Goal: Transaction & Acquisition: Purchase product/service

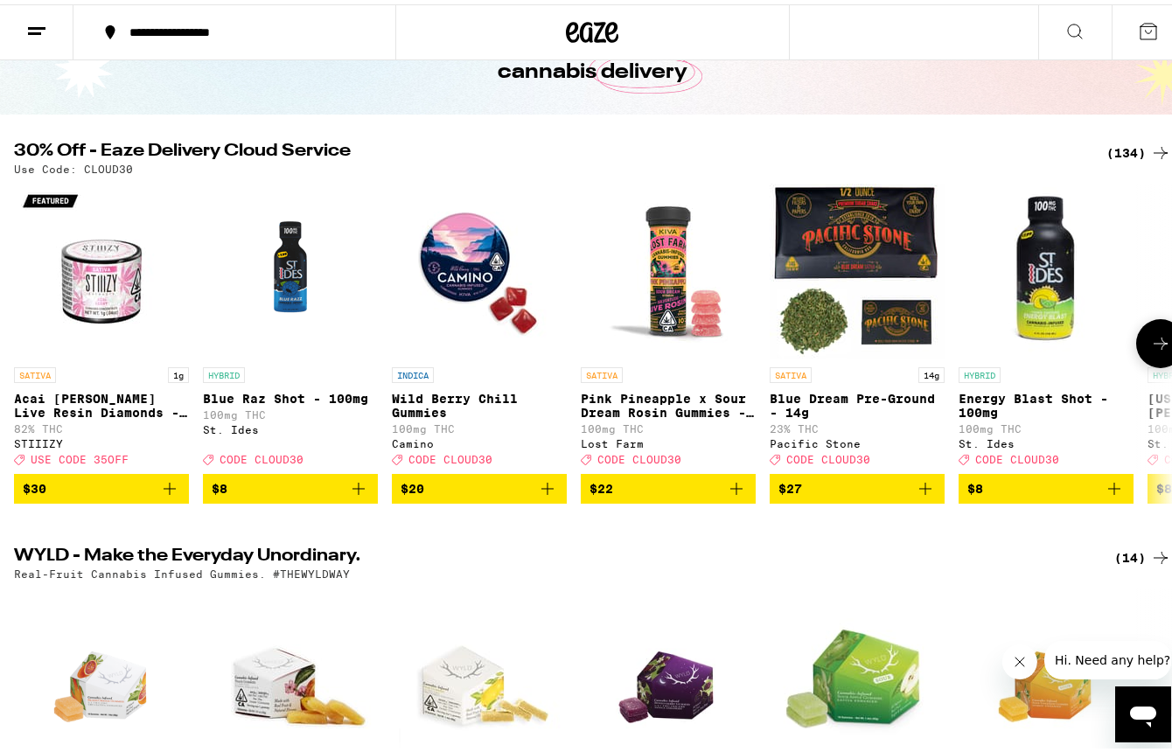
click at [1154, 349] on icon at bounding box center [1160, 339] width 21 height 21
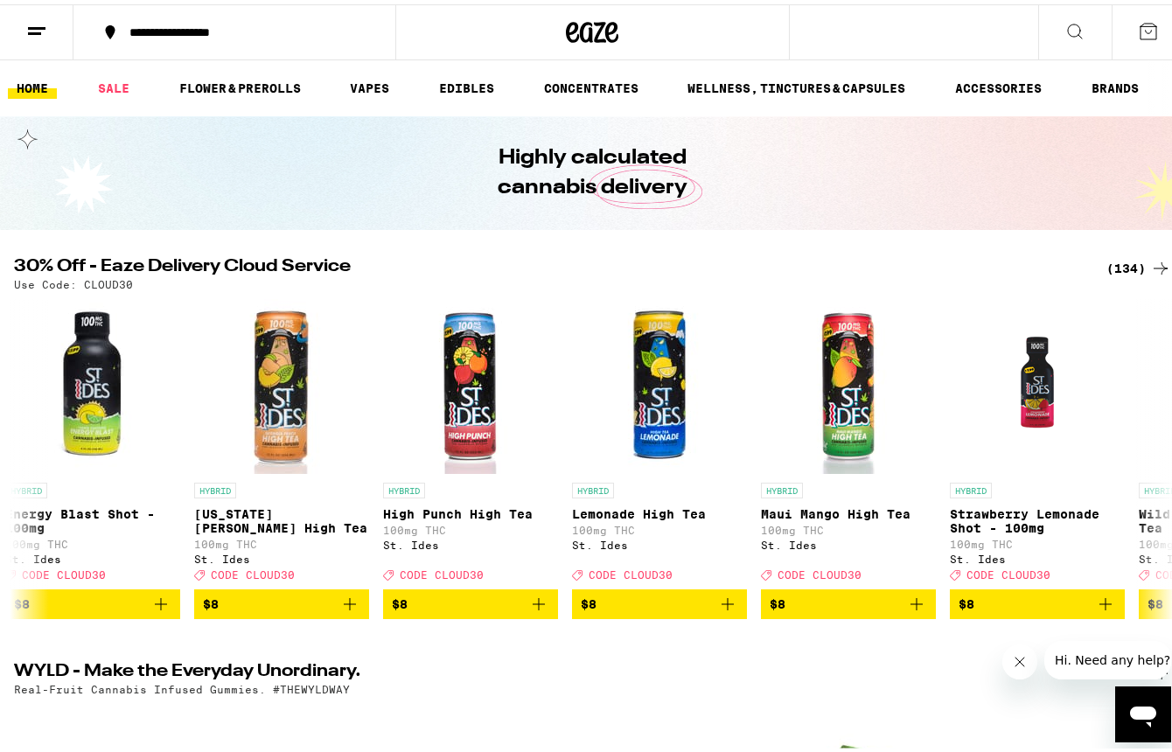
click at [42, 24] on line at bounding box center [36, 24] width 17 height 0
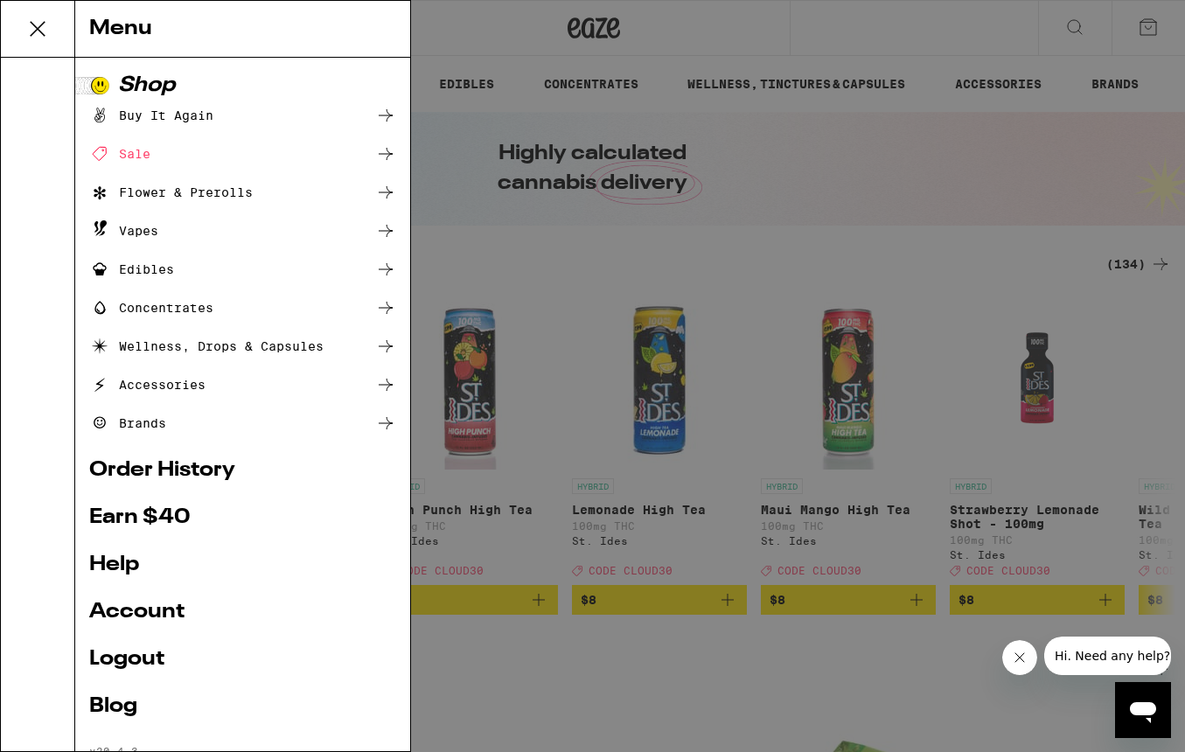
click at [203, 119] on div "Buy It Again" at bounding box center [151, 115] width 124 height 21
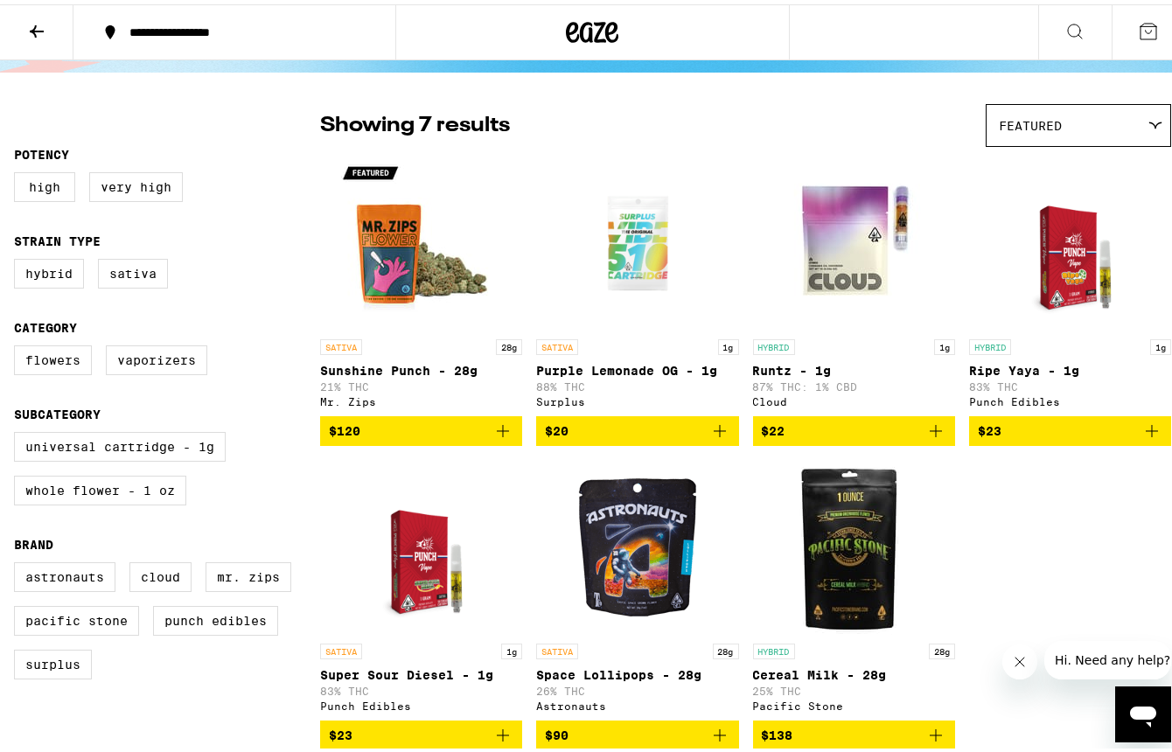
scroll to position [104, 0]
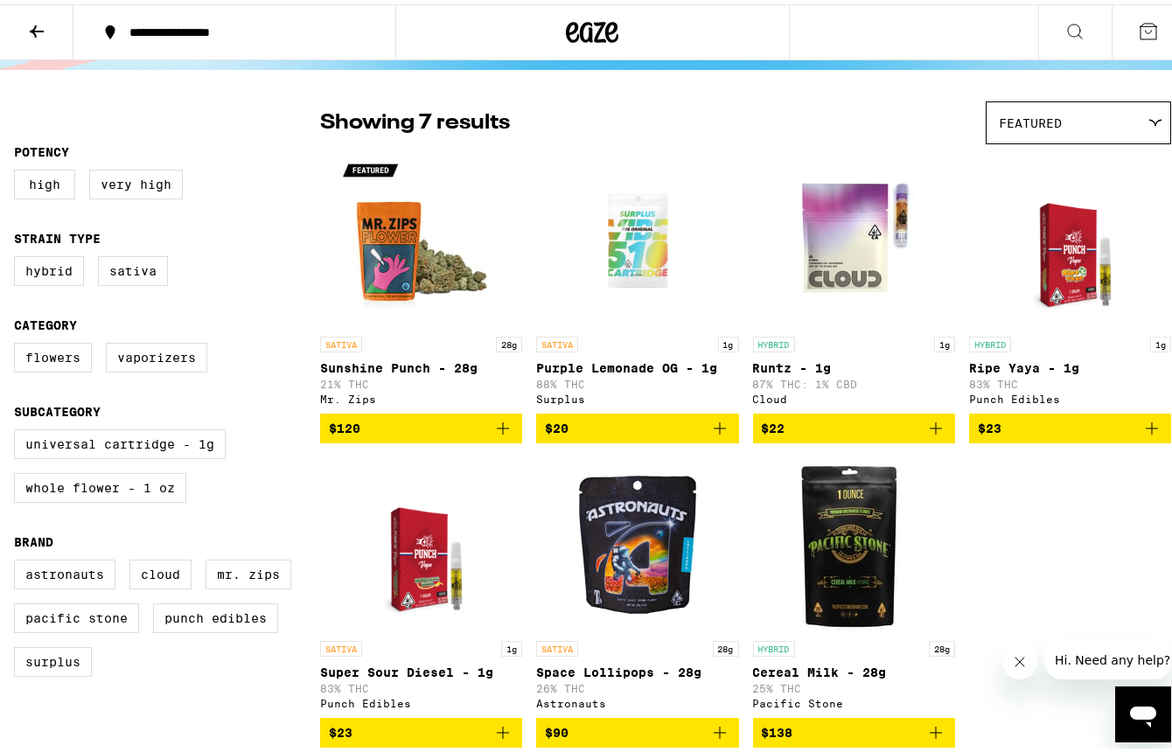
click at [37, 31] on icon at bounding box center [36, 27] width 21 height 21
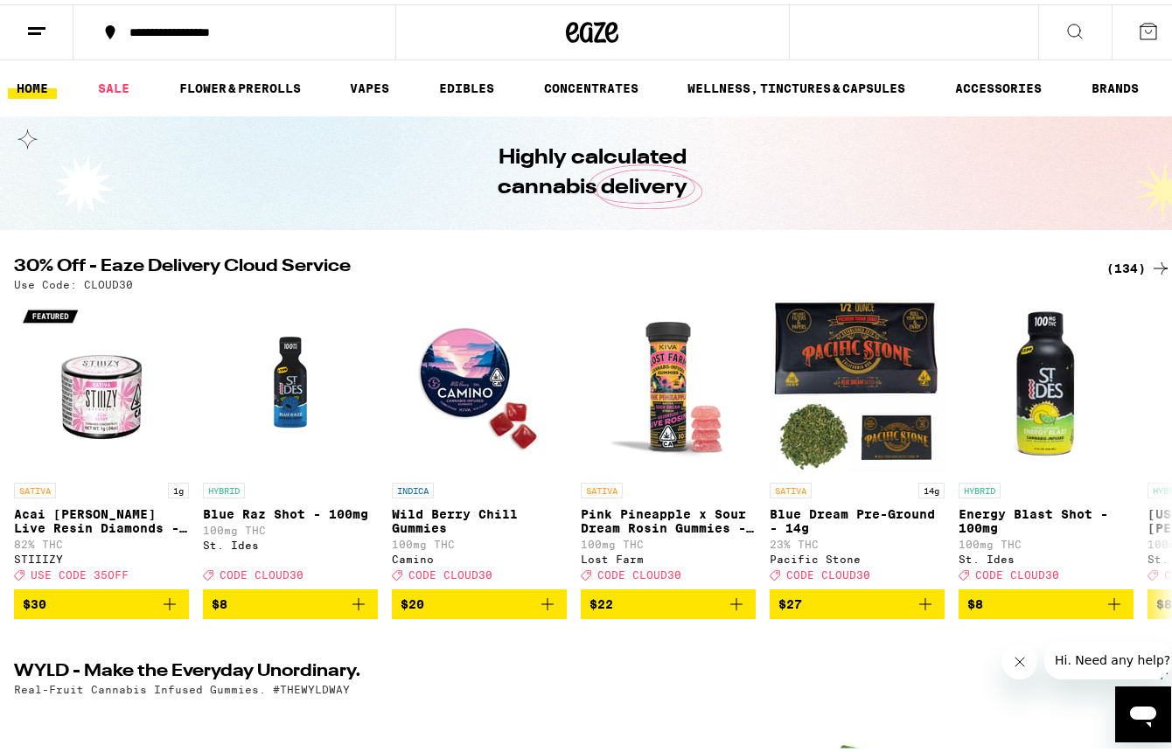
click at [48, 27] on button at bounding box center [36, 28] width 73 height 55
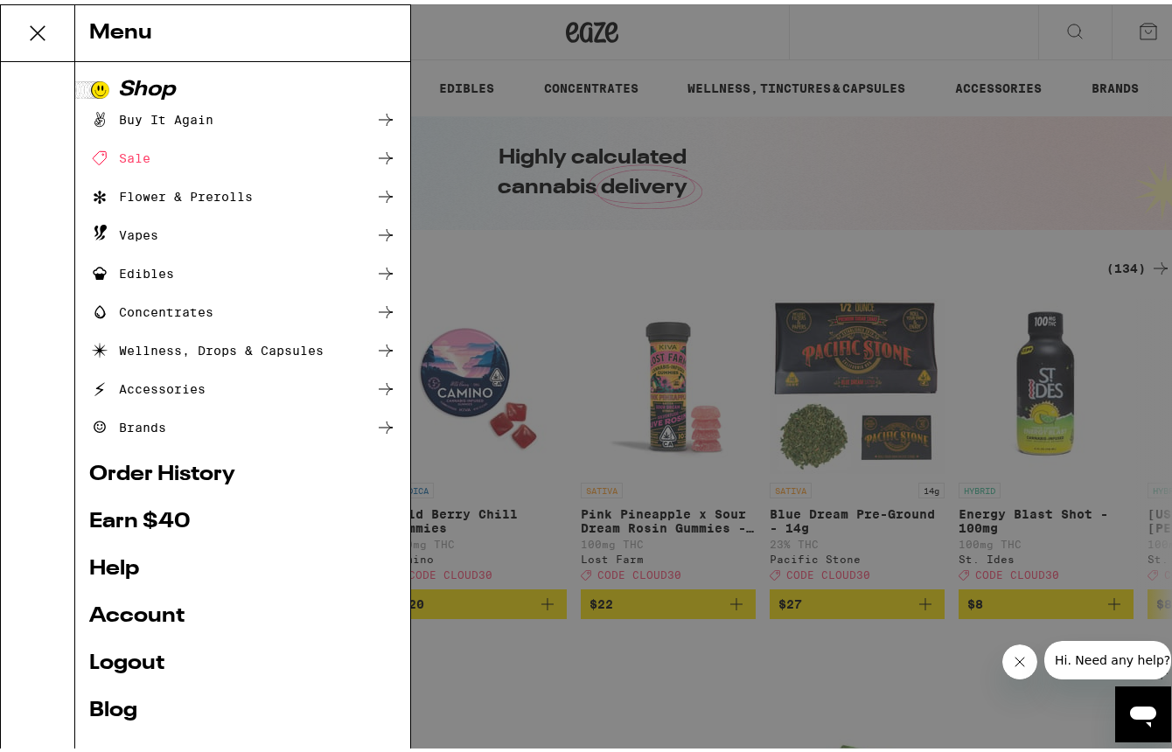
click at [35, 19] on div "Menu Shop Buy It Again Sale Flower & Prerolls Vapes Edibles Concentrates Wellne…" at bounding box center [592, 376] width 1185 height 752
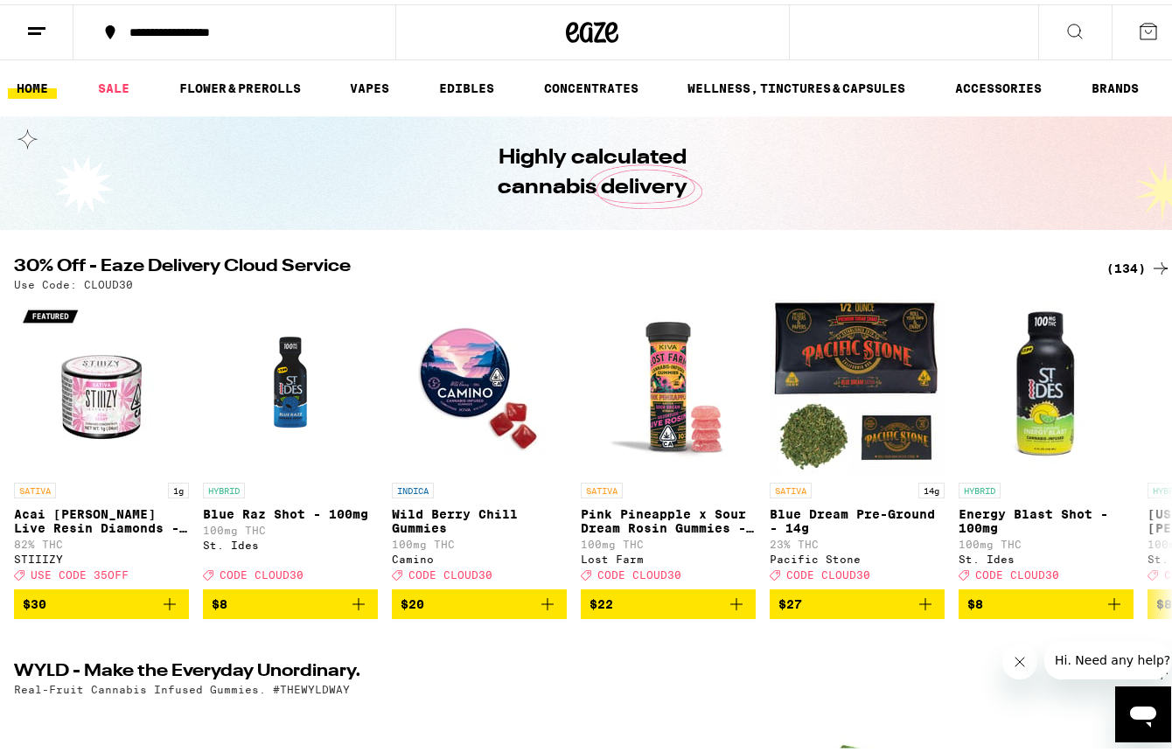
click at [35, 19] on icon at bounding box center [36, 27] width 21 height 21
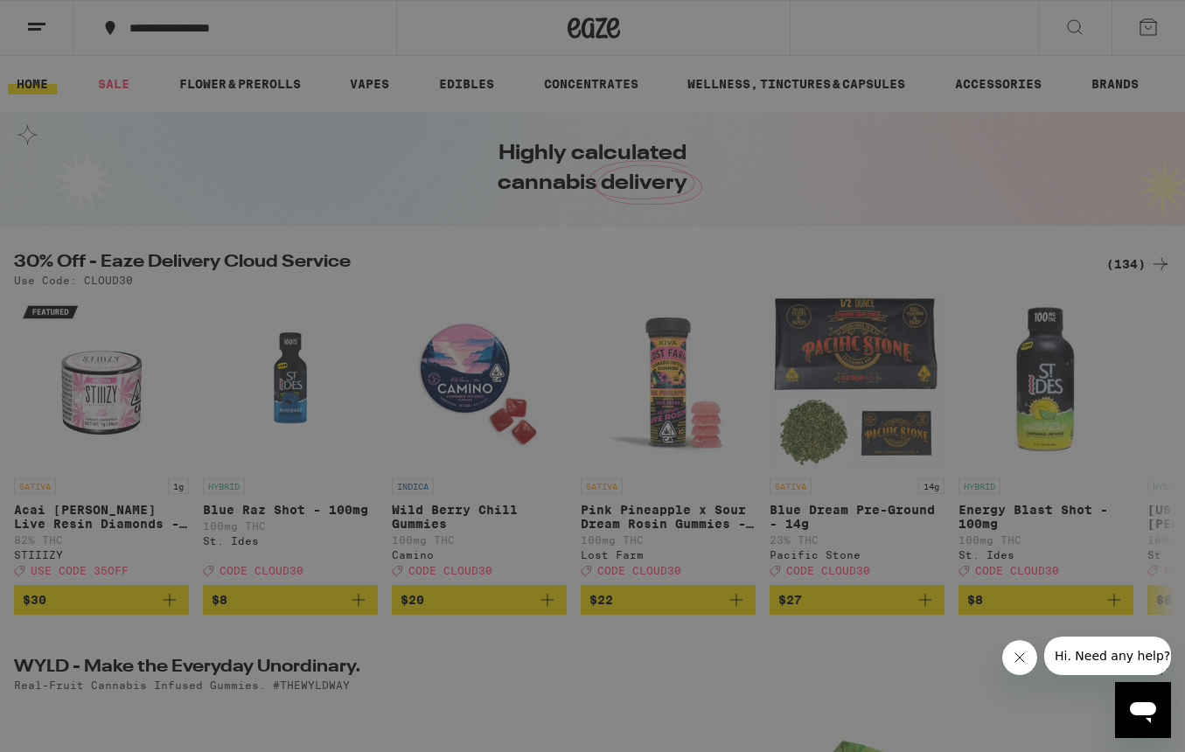
click at [172, 192] on div "Flower & Prerolls" at bounding box center [171, 192] width 164 height 21
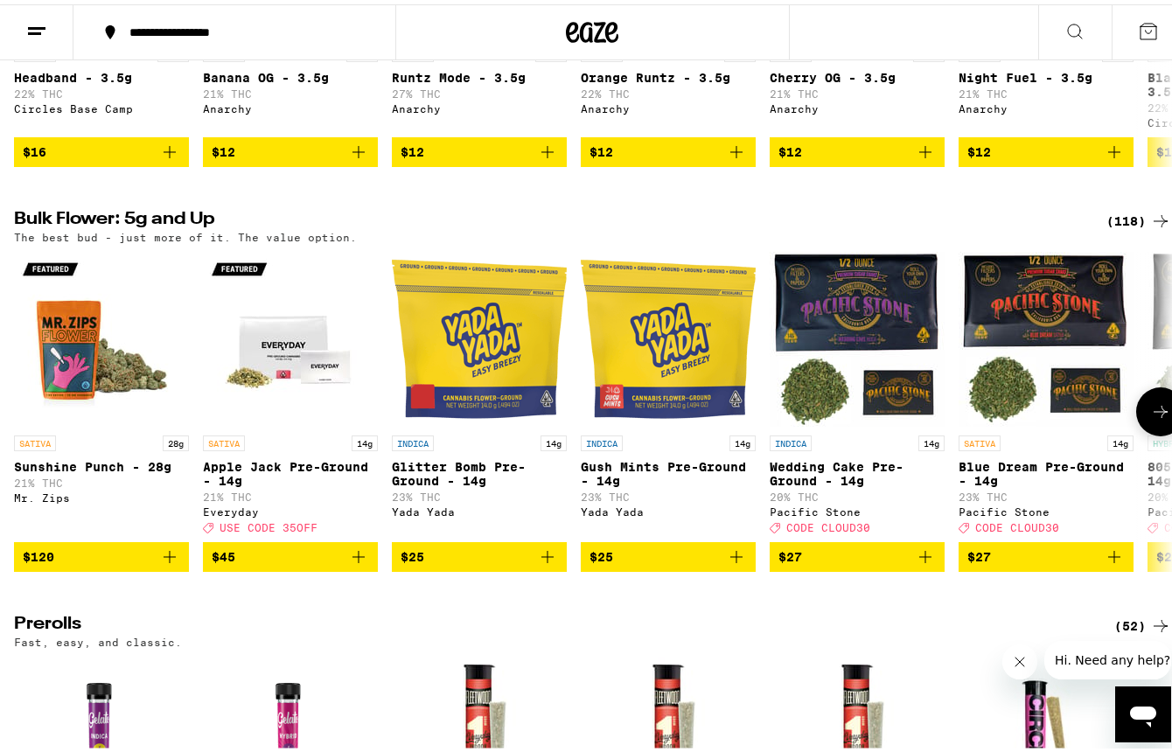
scroll to position [437, 0]
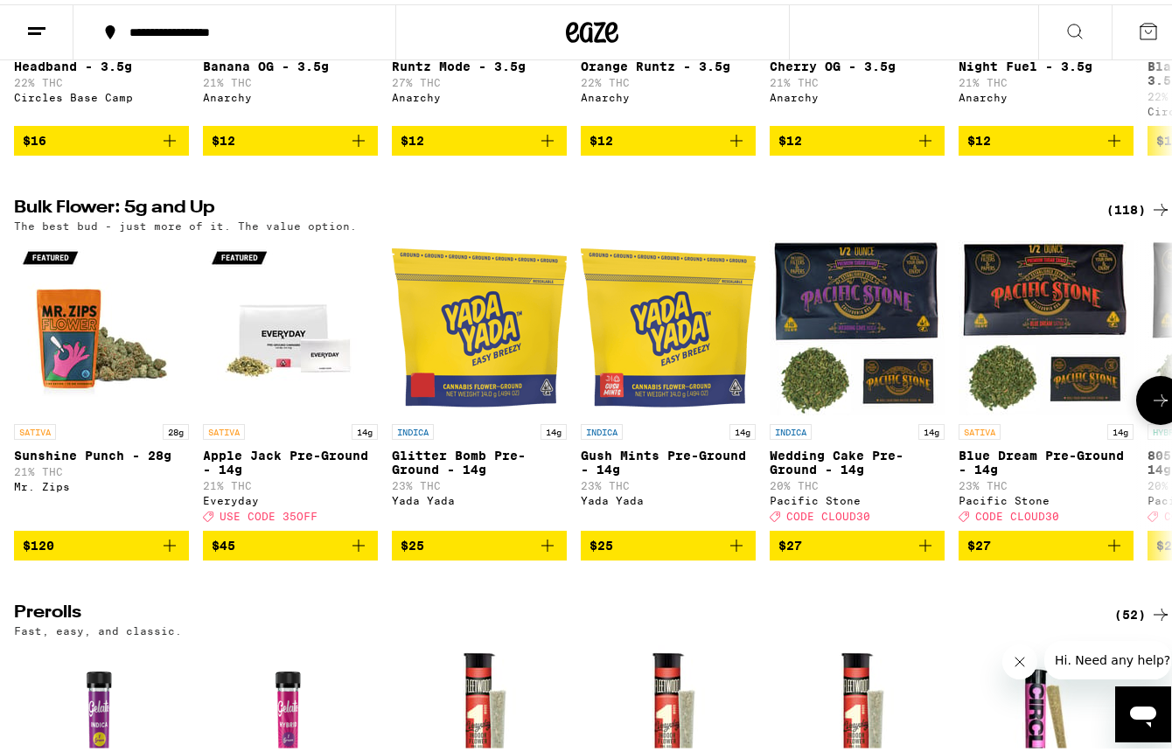
click at [1154, 402] on icon at bounding box center [1161, 396] width 14 height 12
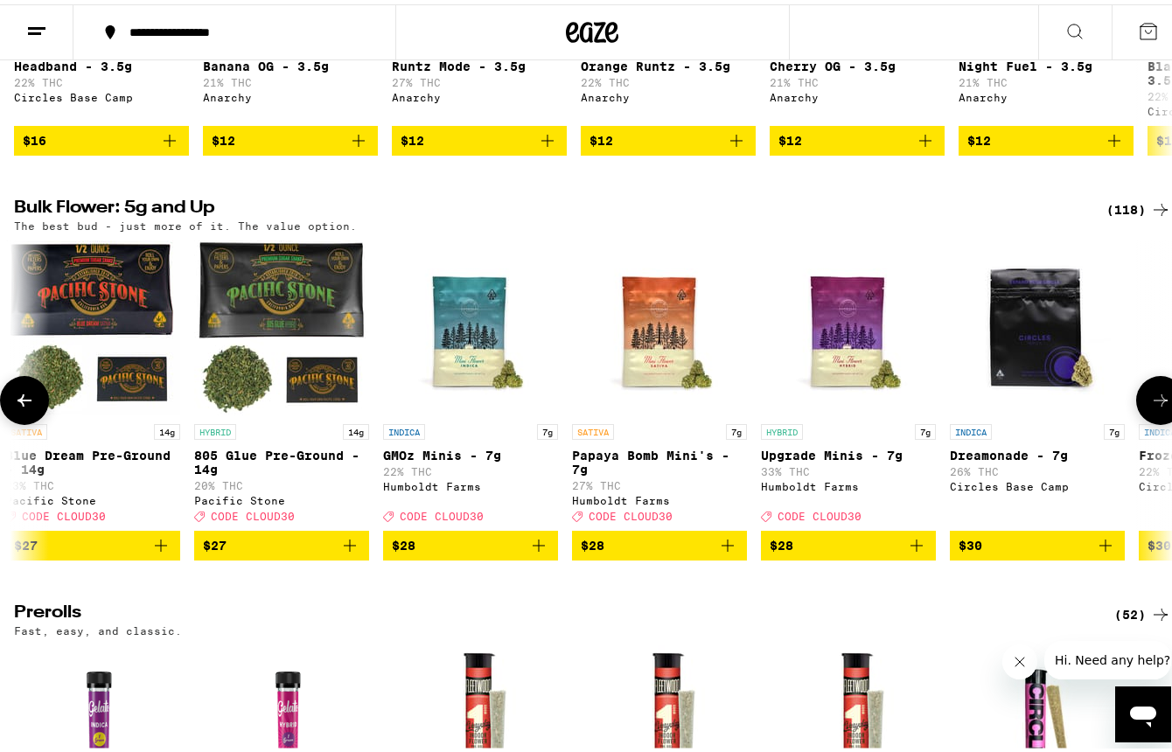
click at [1154, 402] on icon at bounding box center [1161, 396] width 14 height 12
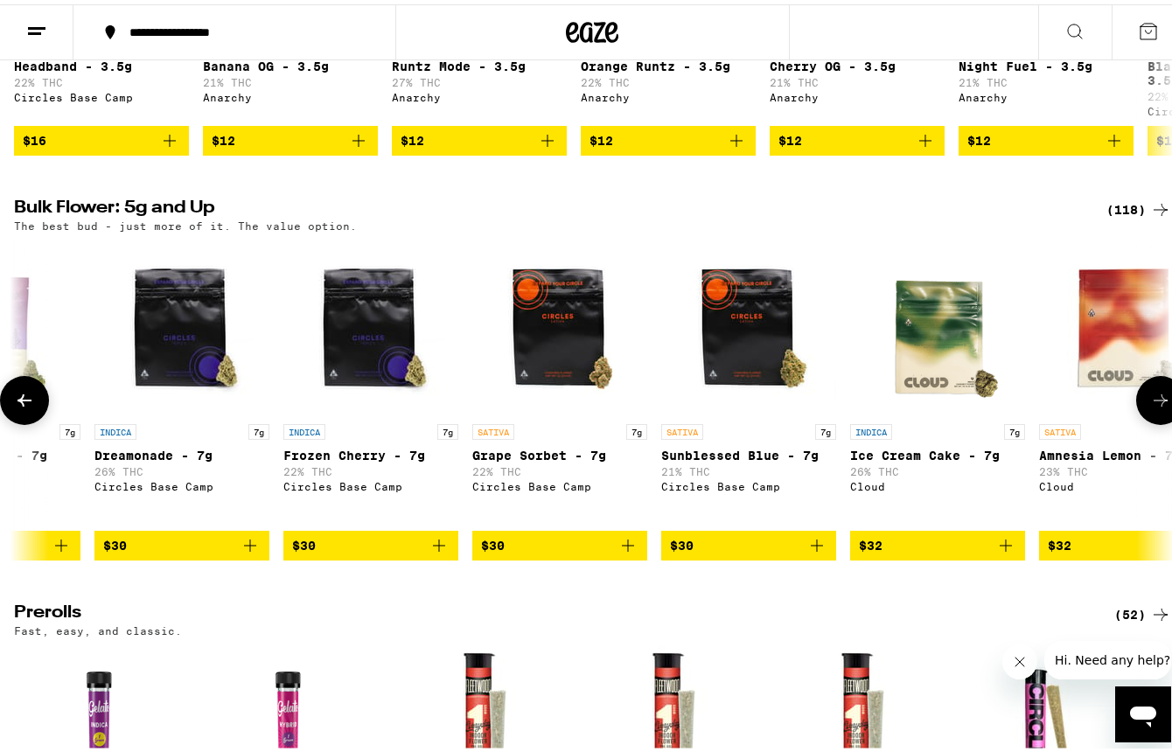
scroll to position [0, 1907]
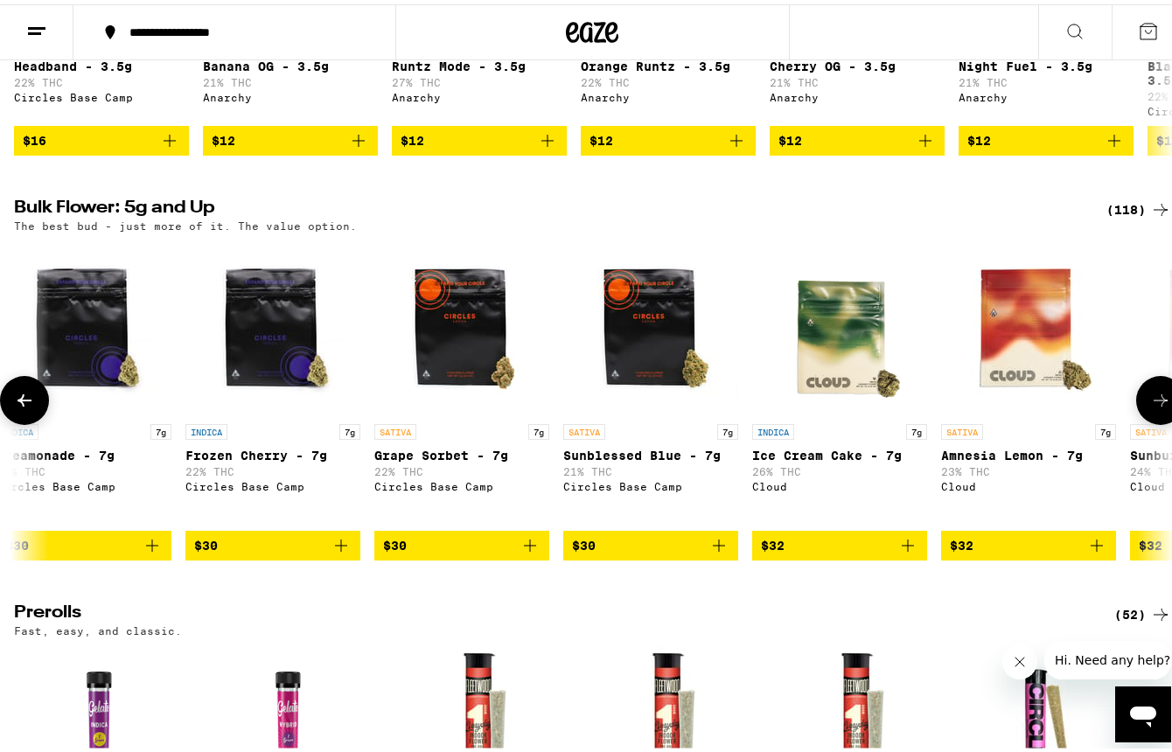
click at [24, 407] on icon at bounding box center [24, 396] width 21 height 21
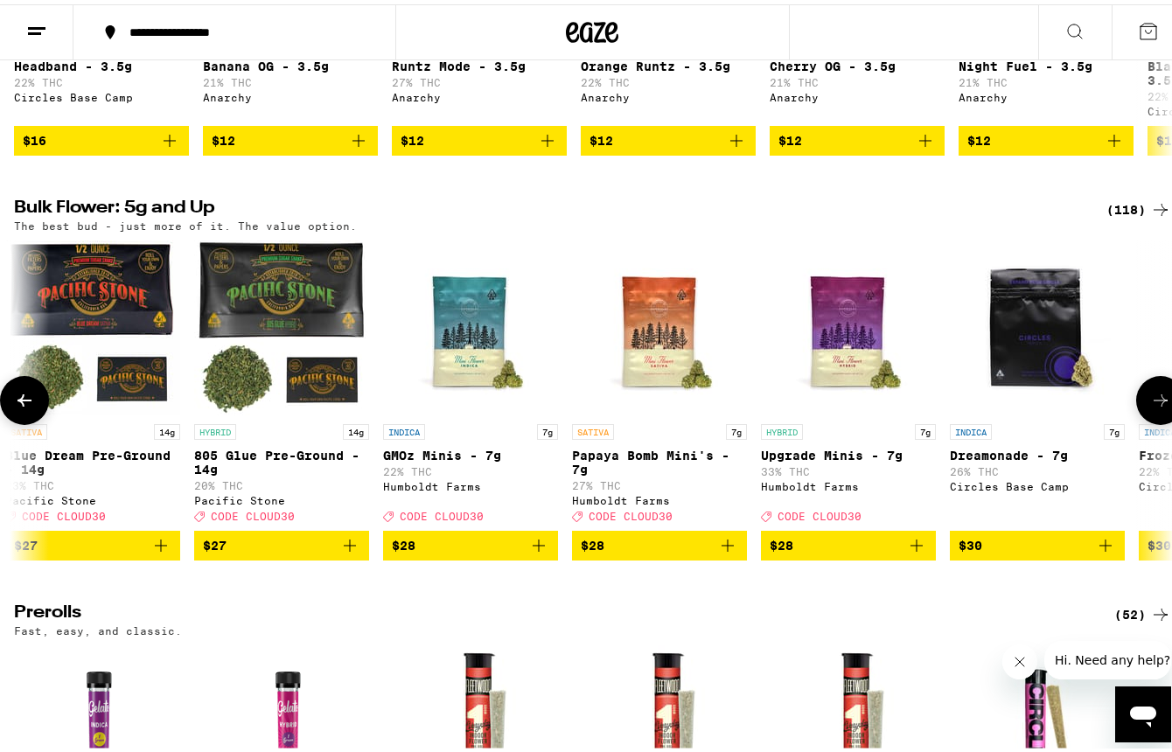
click at [24, 407] on icon at bounding box center [24, 396] width 21 height 21
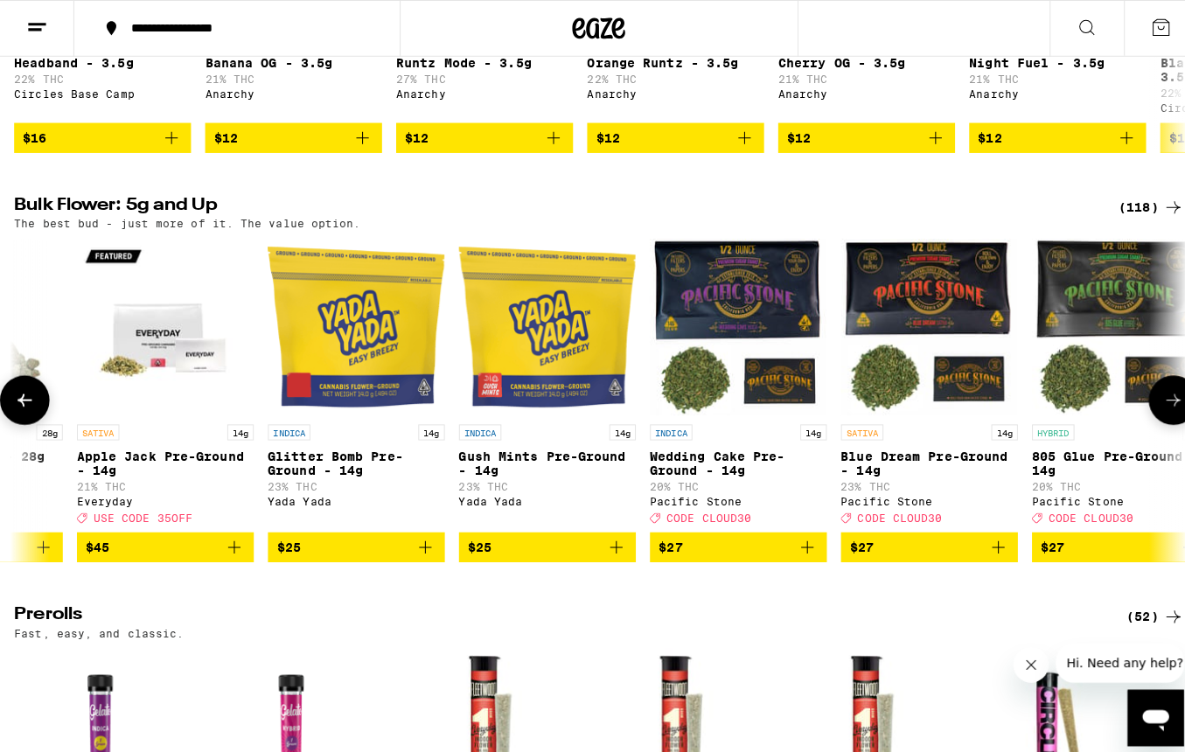
scroll to position [0, 0]
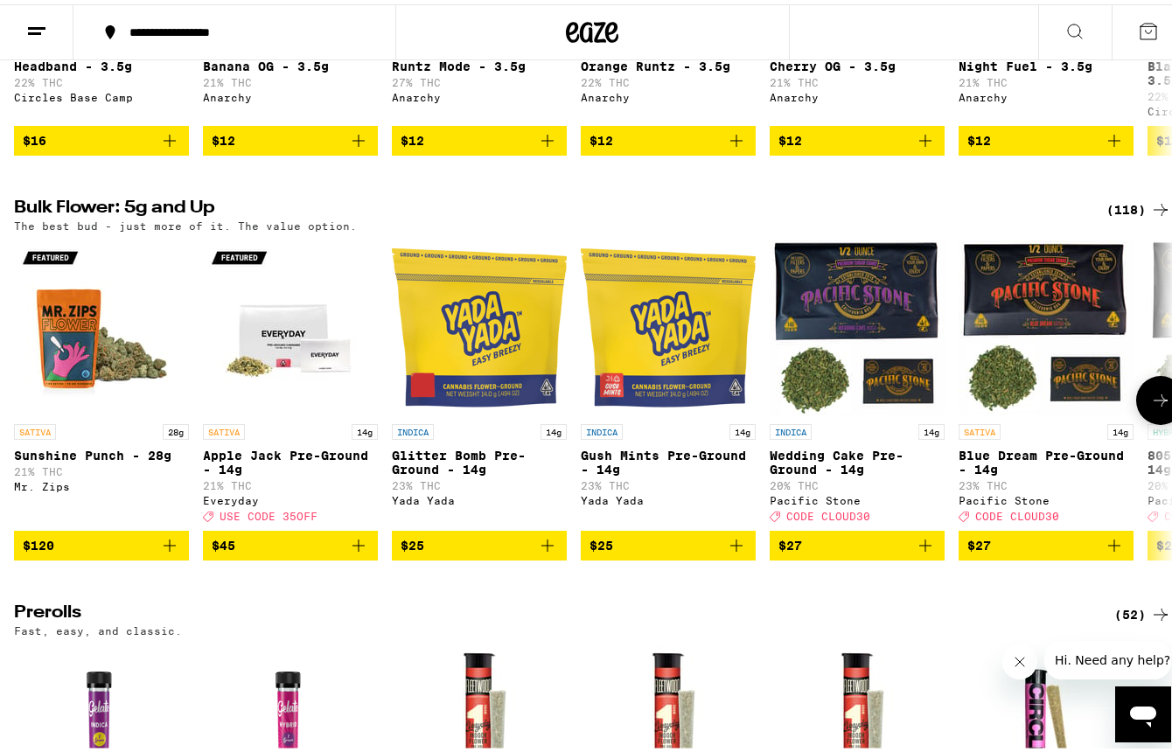
click at [108, 355] on img "Open page for Sunshine Punch - 28g from Mr. Zips" at bounding box center [101, 323] width 175 height 175
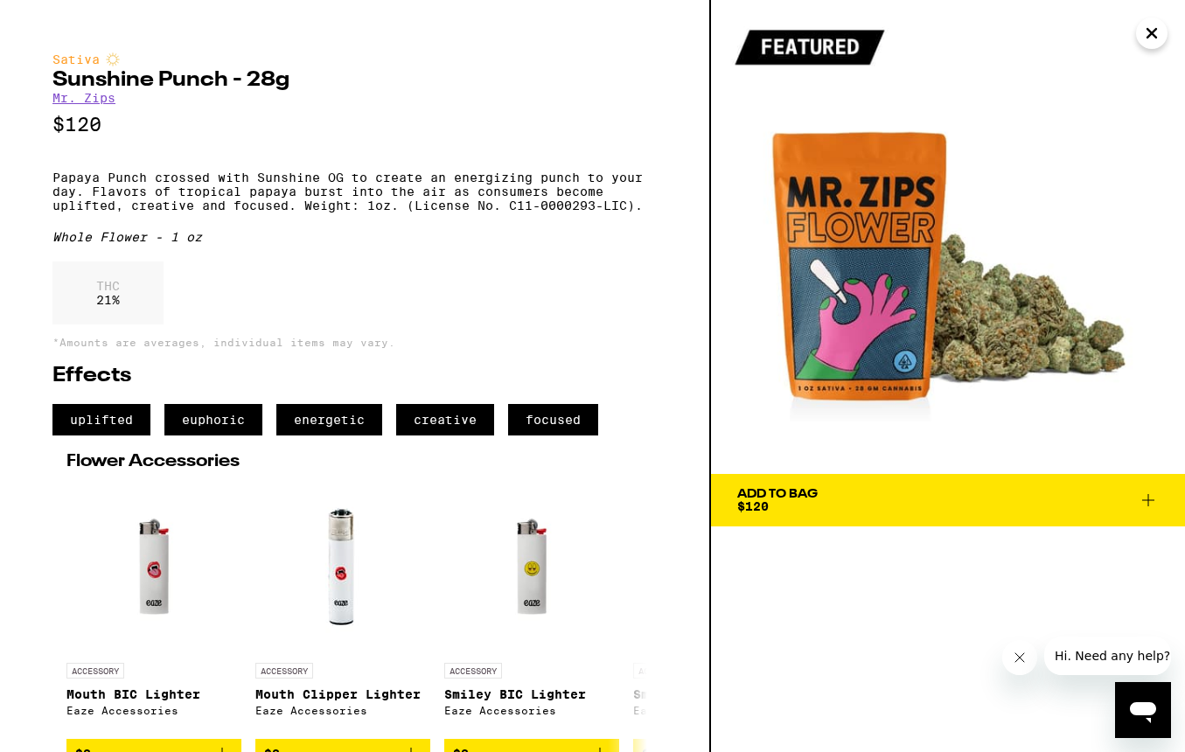
click at [786, 496] on div "Add To Bag" at bounding box center [777, 494] width 80 height 12
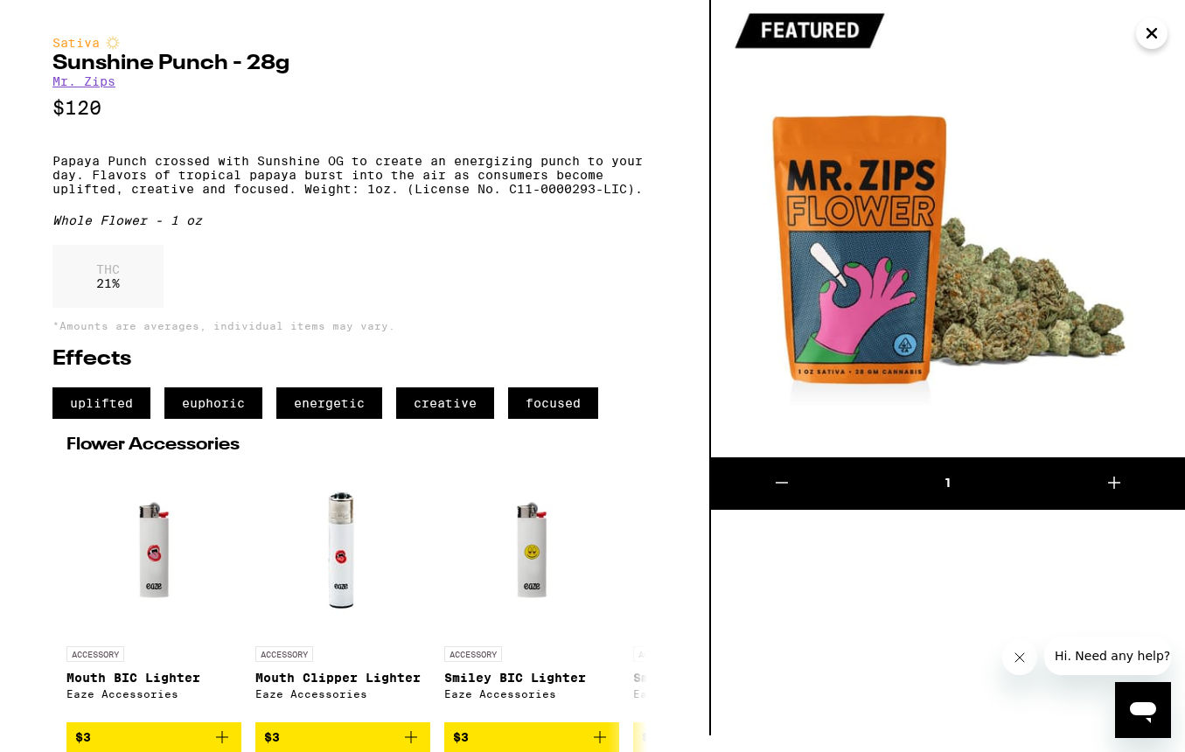
scroll to position [45, 0]
click at [951, 475] on div "1" at bounding box center [949, 483] width 190 height 17
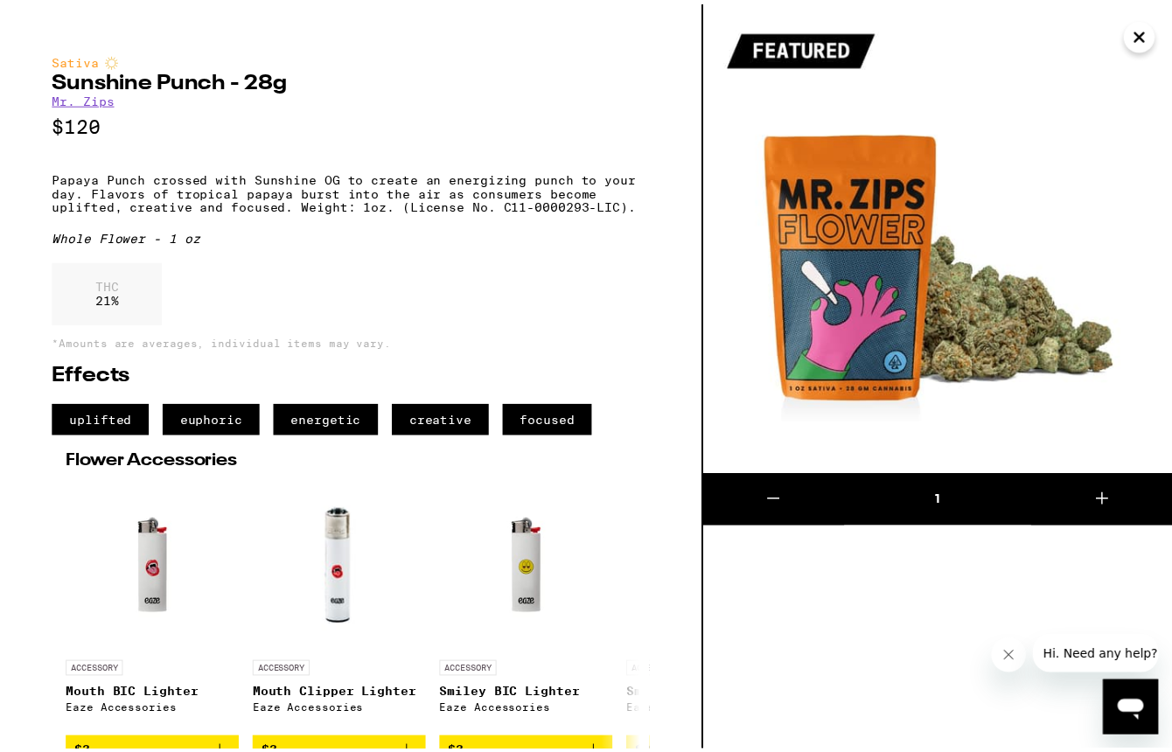
scroll to position [0, 0]
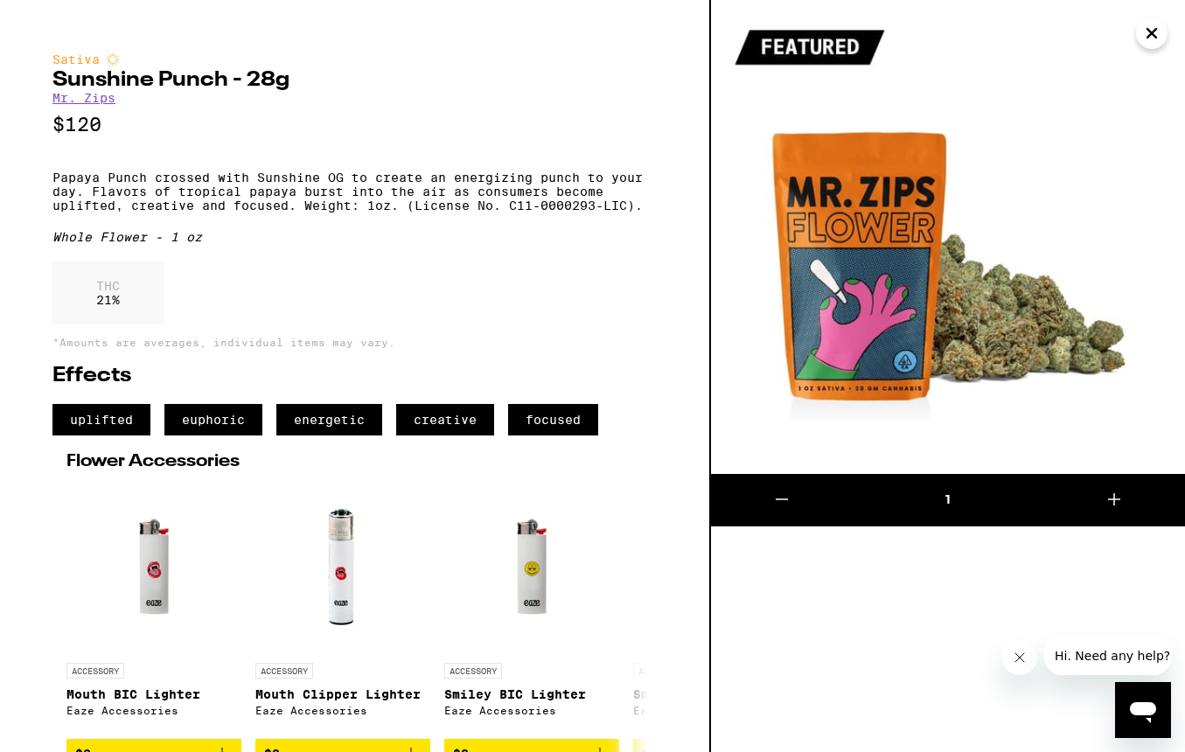
click at [1157, 33] on icon "Close" at bounding box center [1152, 33] width 21 height 26
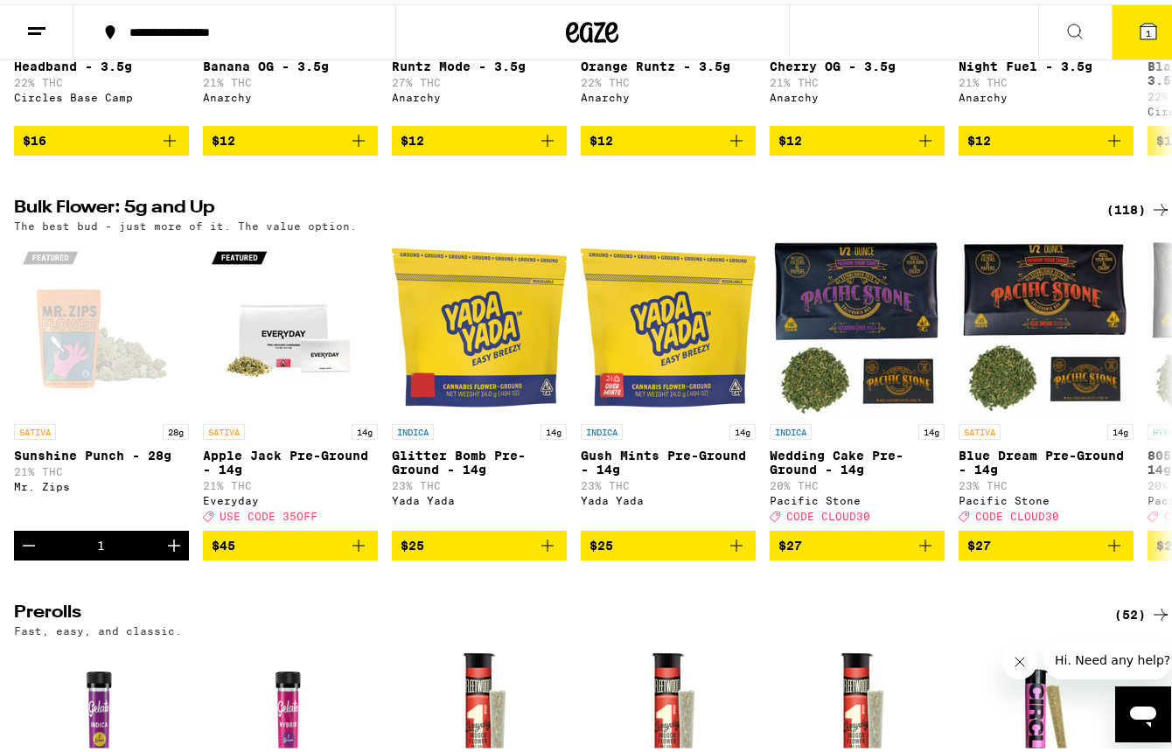
click at [40, 19] on icon at bounding box center [36, 27] width 21 height 21
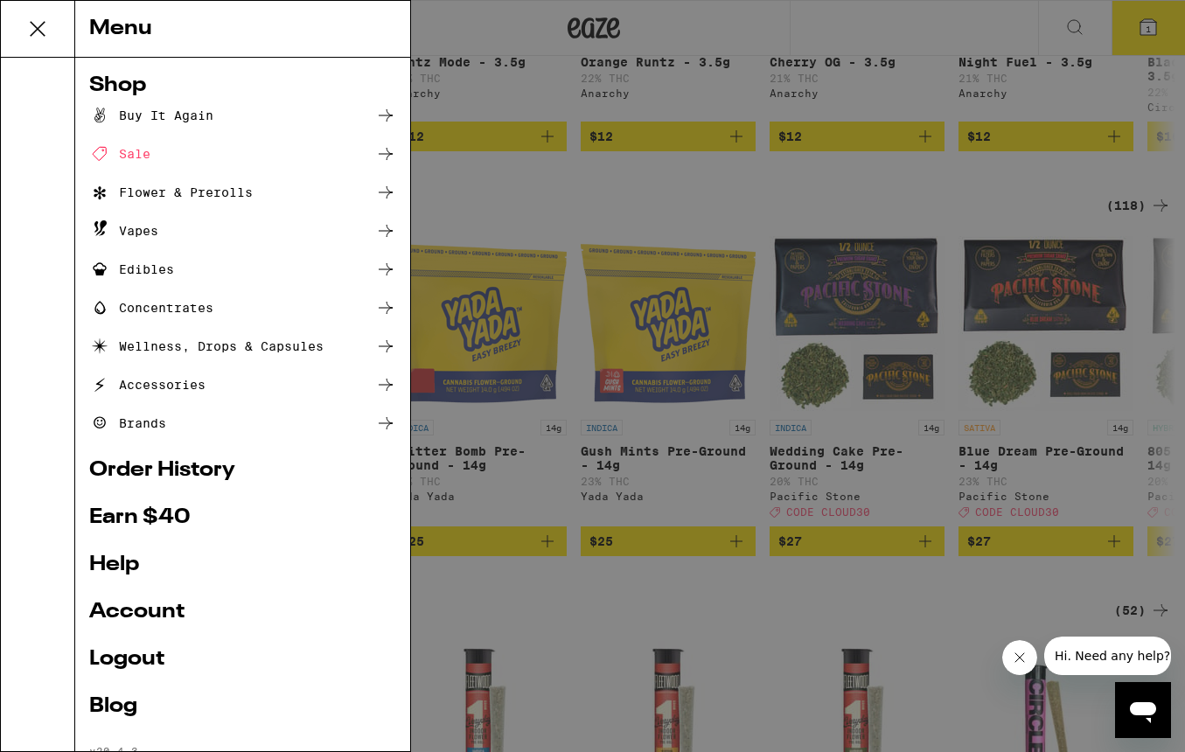
click at [165, 282] on ul "Buy It Again Sale Flower & Prerolls Vapes Edibles Concentrates Wellness, Drops …" at bounding box center [242, 269] width 307 height 329
click at [157, 267] on div "Edibles" at bounding box center [131, 269] width 85 height 21
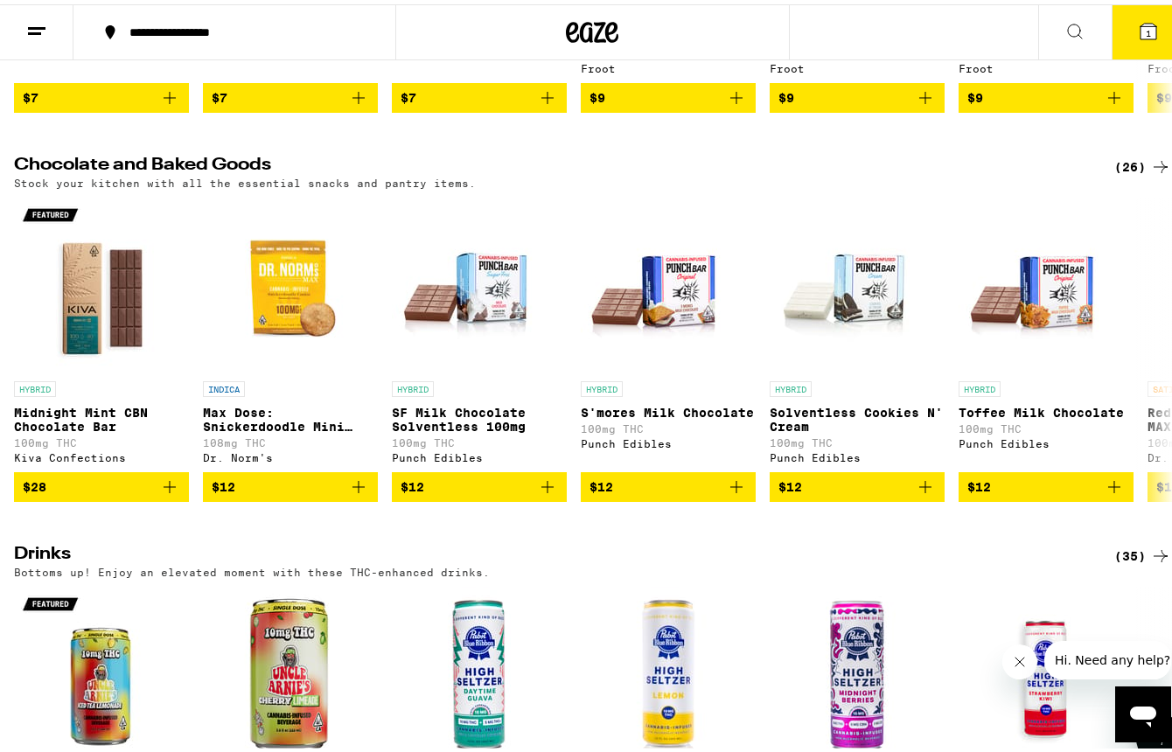
scroll to position [470, 0]
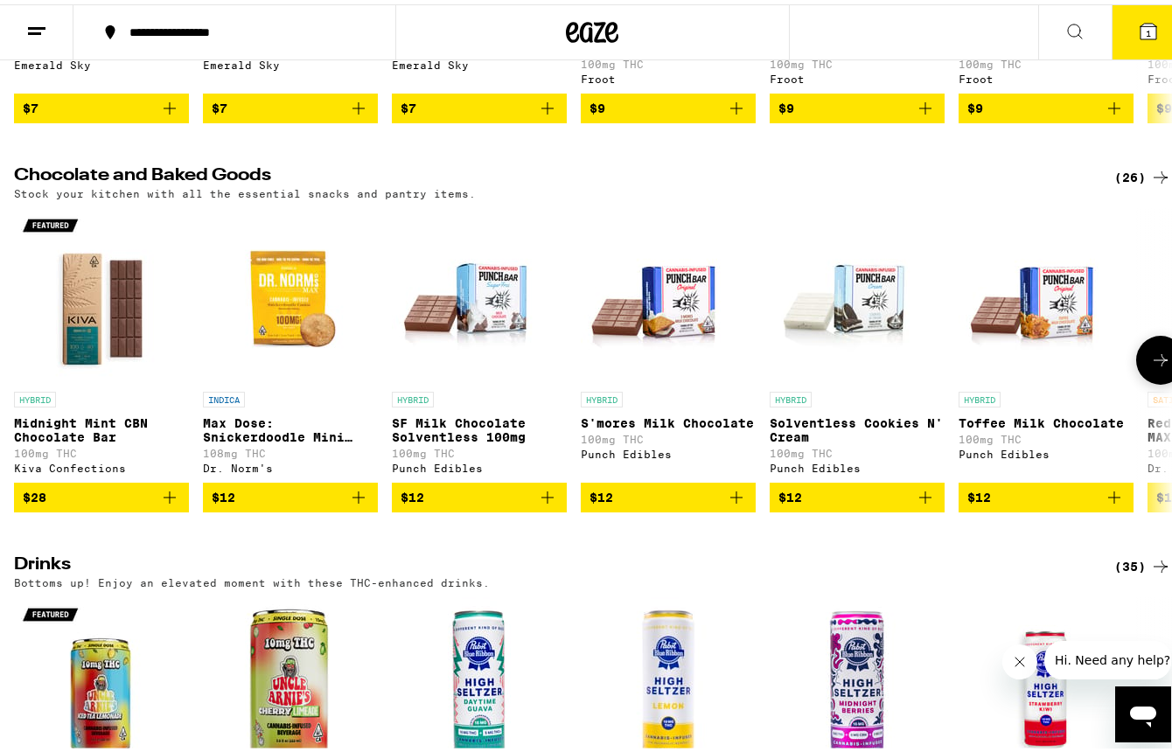
click at [1150, 367] on icon at bounding box center [1160, 356] width 21 height 21
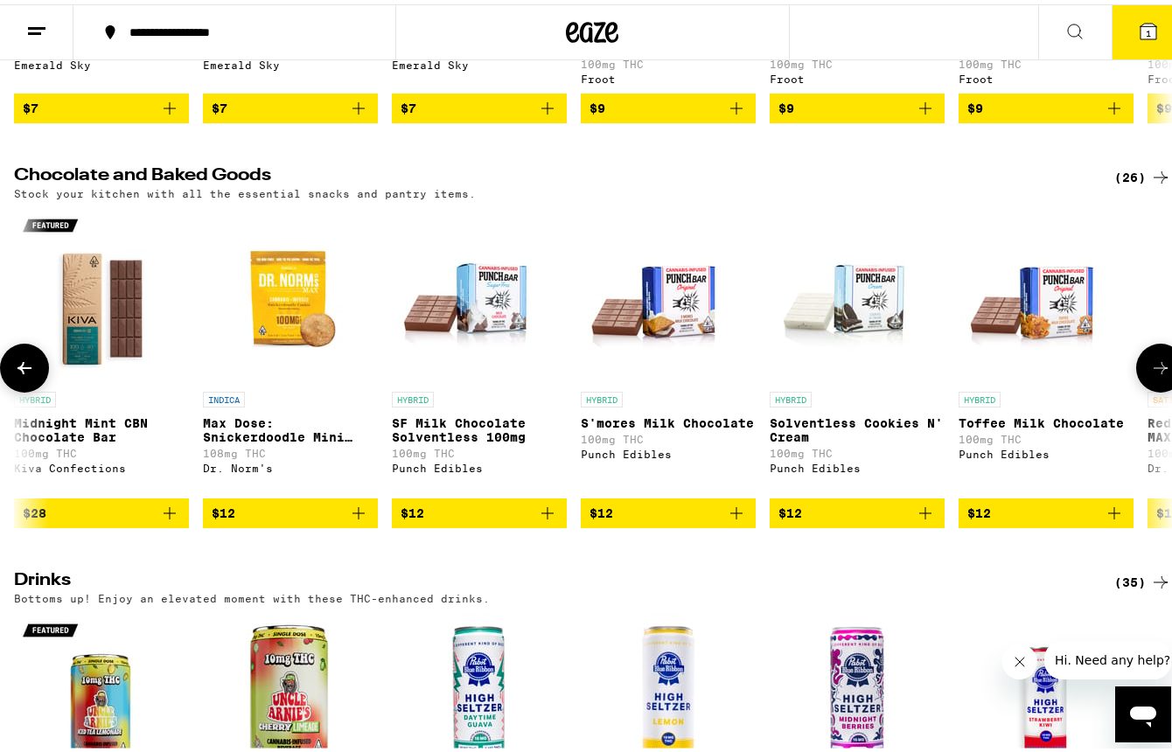
scroll to position [0, 953]
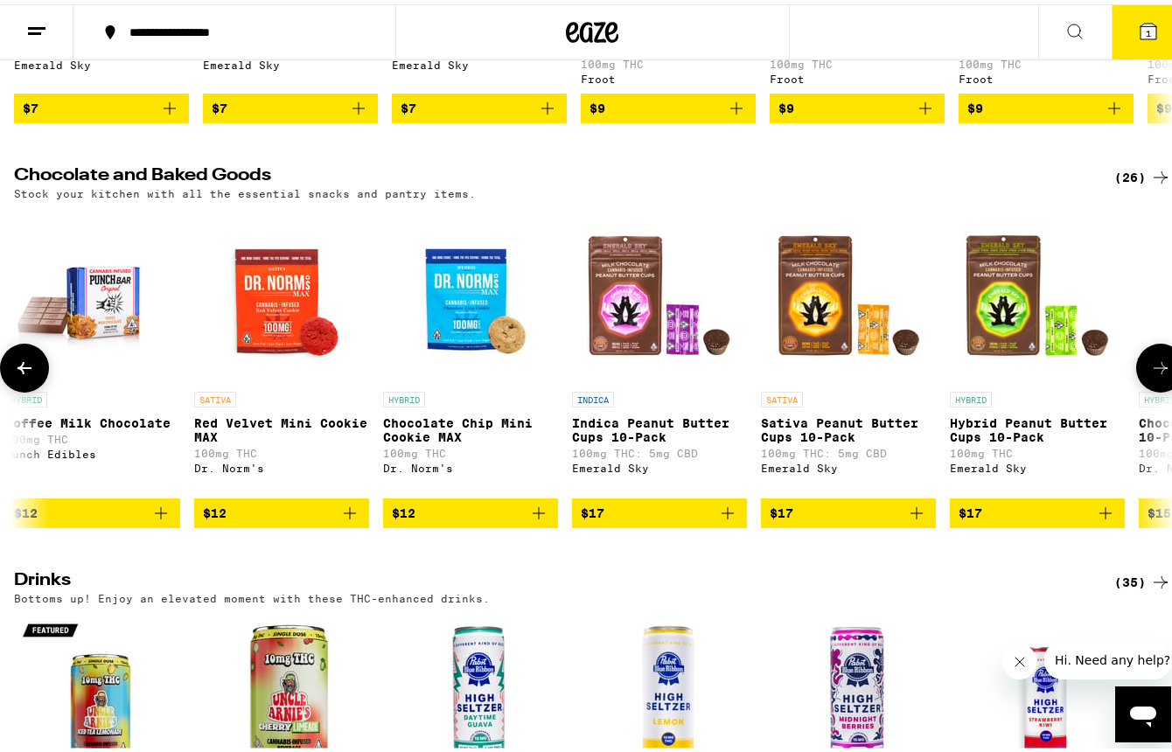
click at [995, 325] on img "Open page for Hybrid Peanut Butter Cups 10-Pack from Emerald Sky" at bounding box center [1037, 291] width 175 height 175
click at [1110, 520] on icon "Add to bag" at bounding box center [1105, 509] width 21 height 21
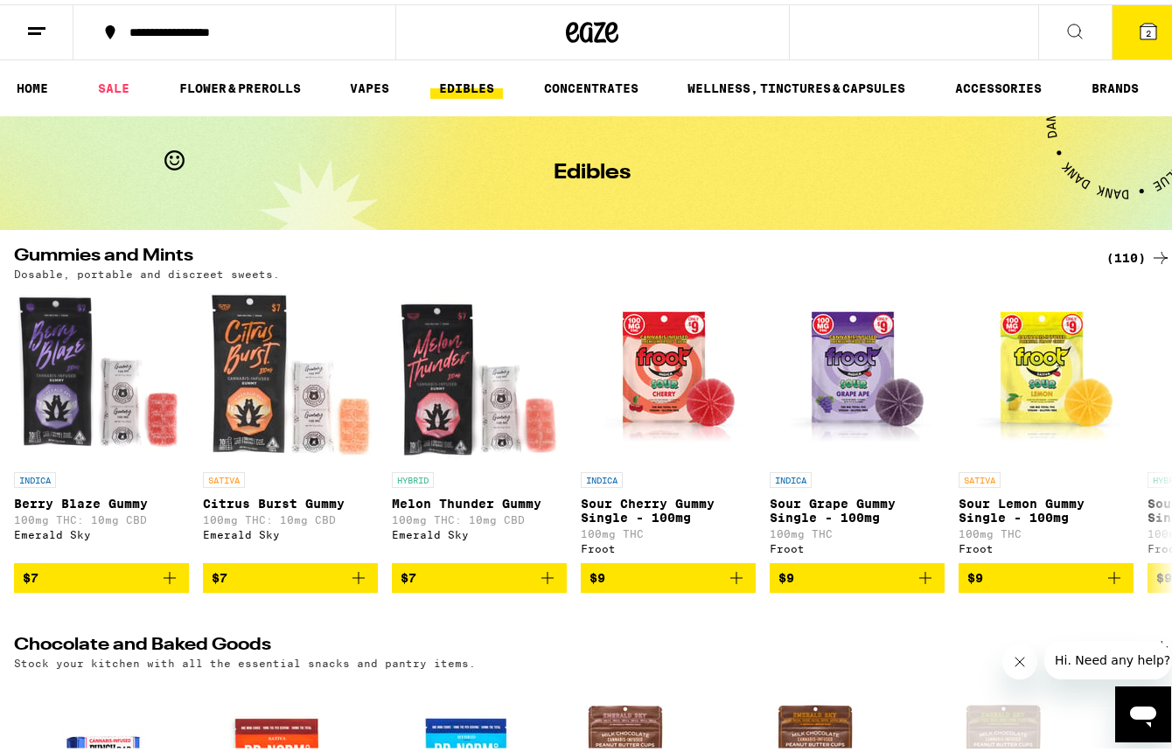
click at [45, 24] on line at bounding box center [36, 24] width 17 height 0
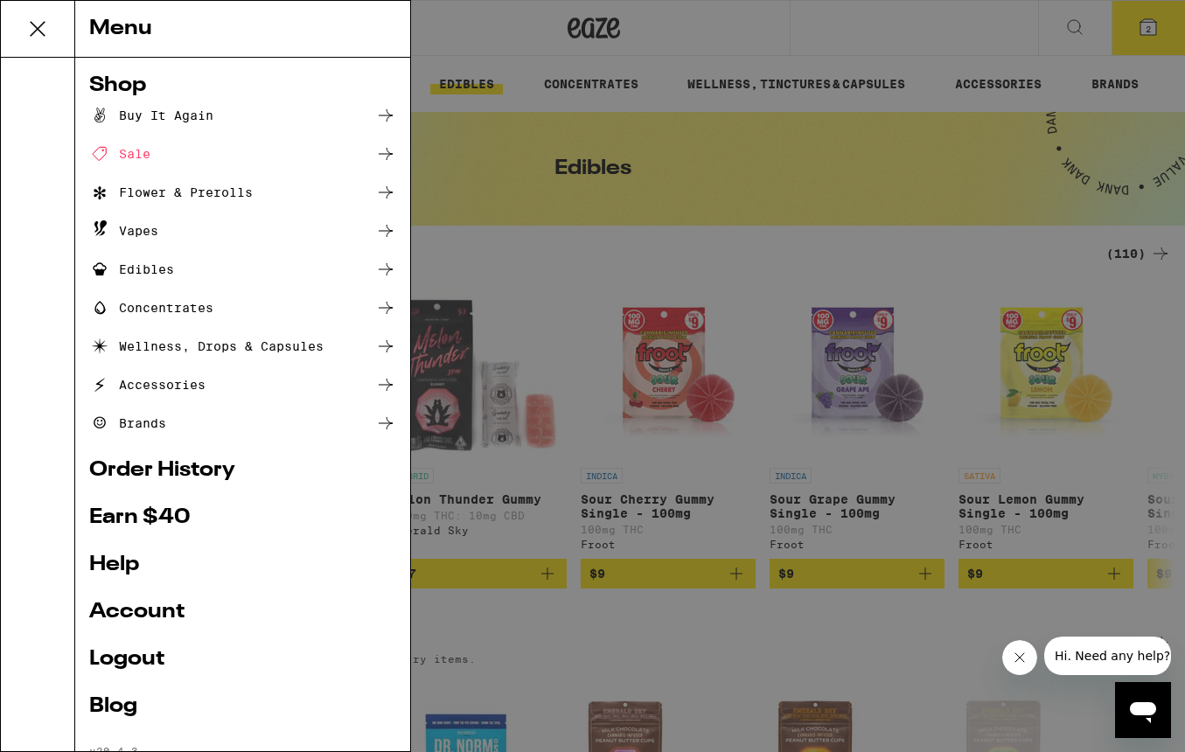
click at [141, 229] on div "Vapes" at bounding box center [123, 230] width 69 height 21
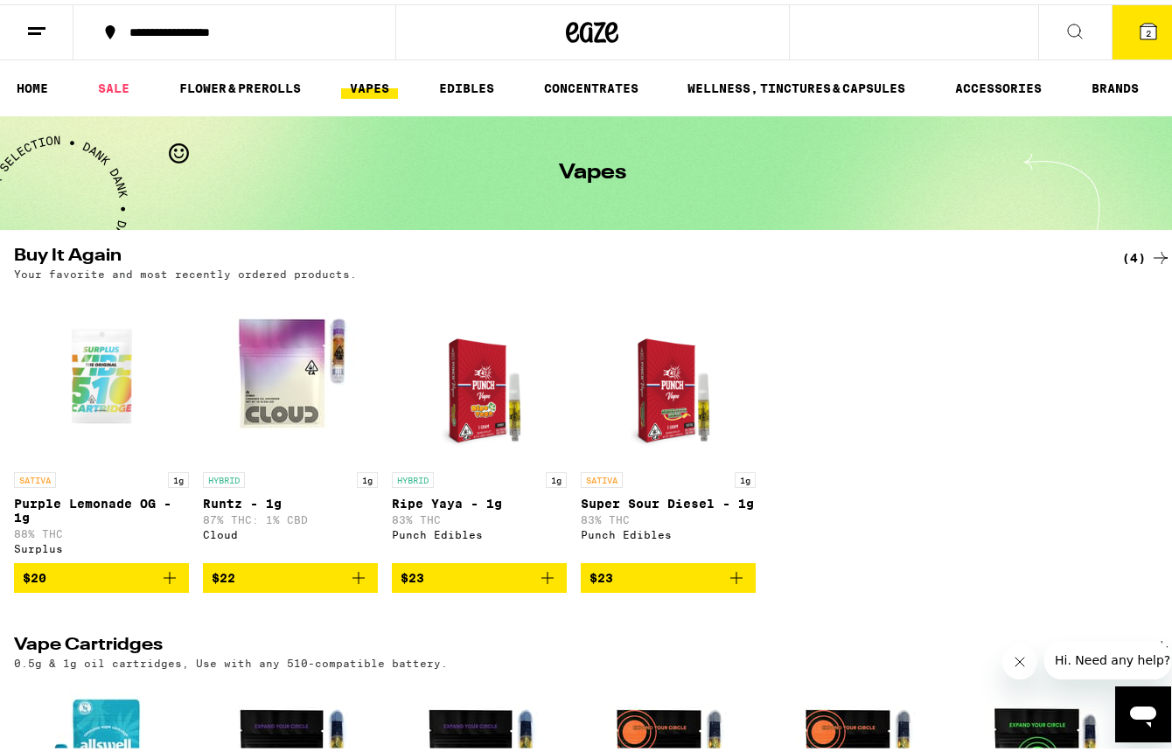
click at [171, 583] on icon "Add to bag" at bounding box center [169, 573] width 21 height 21
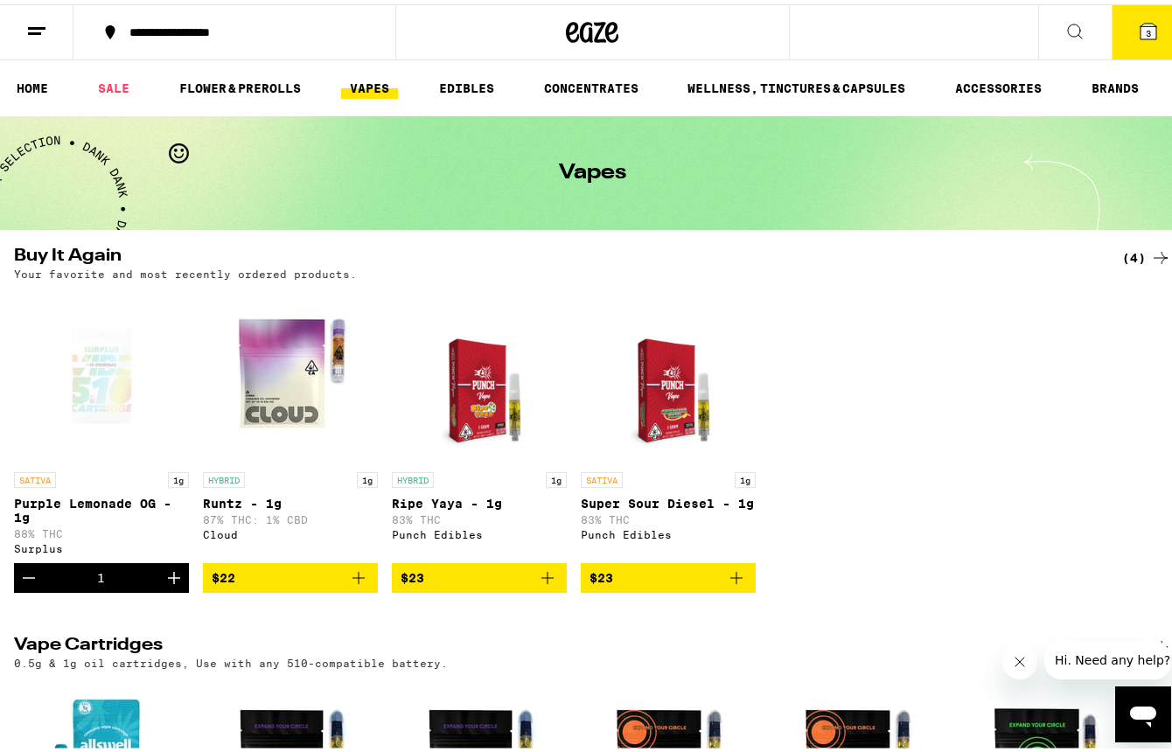
click at [742, 580] on icon "Add to bag" at bounding box center [736, 574] width 12 height 12
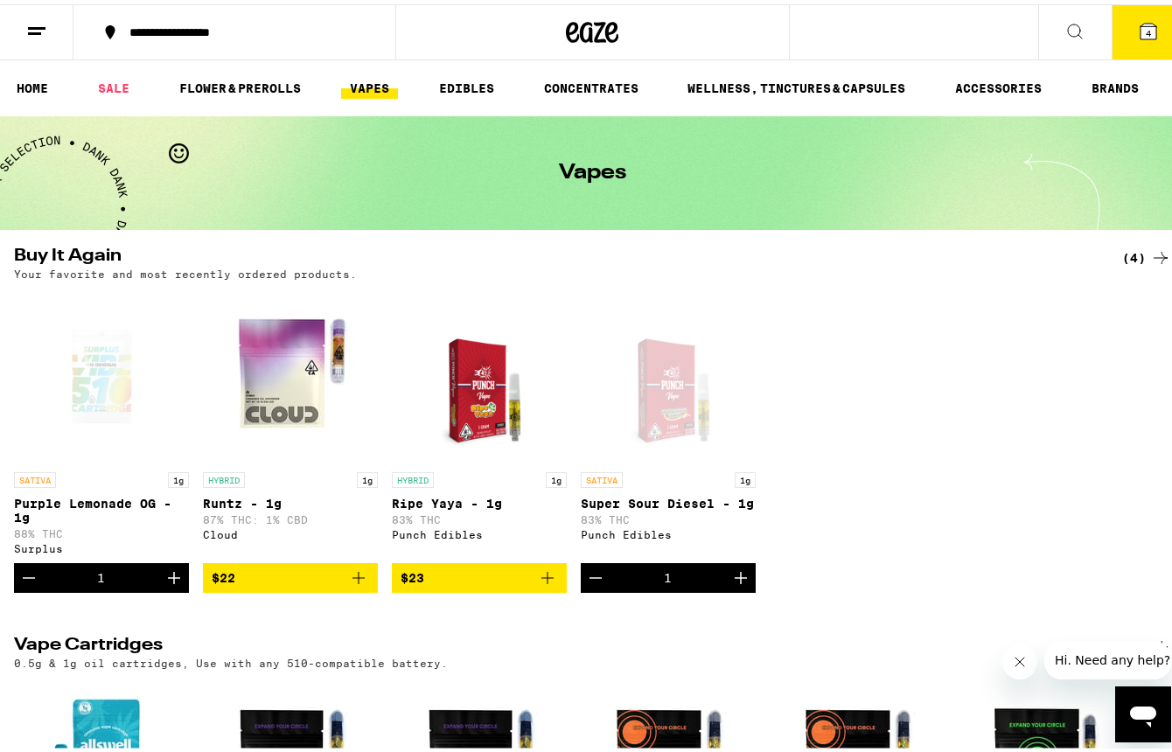
click at [1138, 30] on icon at bounding box center [1148, 27] width 21 height 21
